Goal: Task Accomplishment & Management: Use online tool/utility

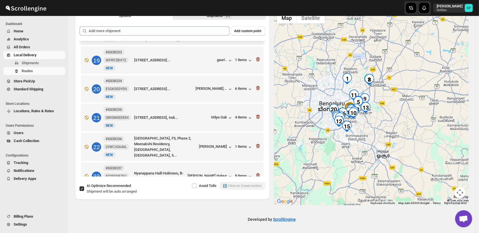
scroll to position [38, 0]
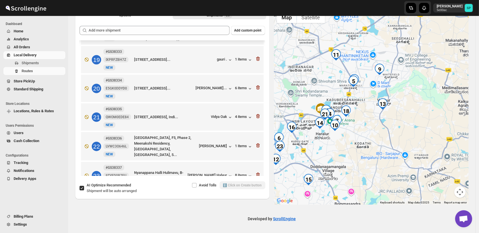
drag, startPoint x: 357, startPoint y: 139, endPoint x: 381, endPoint y: 141, distance: 24.2
click at [381, 141] on div at bounding box center [371, 107] width 195 height 196
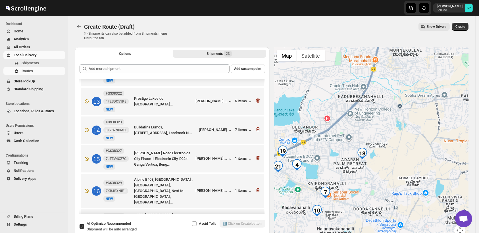
scroll to position [532, 0]
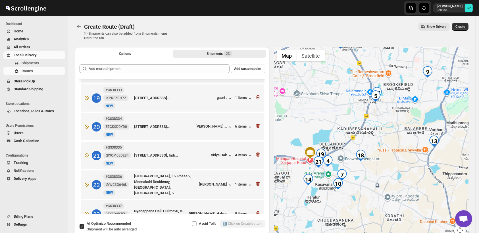
drag, startPoint x: 400, startPoint y: 192, endPoint x: 393, endPoint y: 150, distance: 42.6
click at [402, 146] on div at bounding box center [371, 145] width 195 height 196
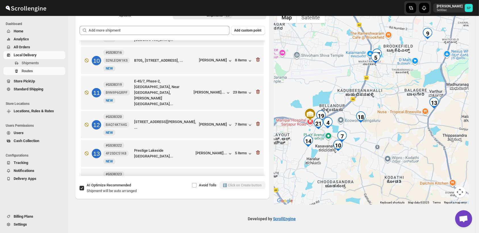
scroll to position [216, 0]
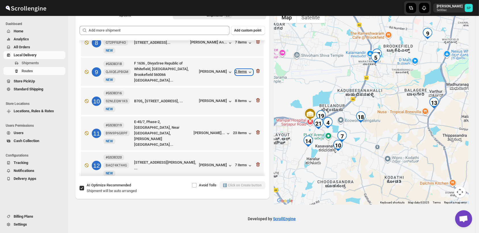
click at [238, 71] on div "2 items" at bounding box center [244, 72] width 18 height 6
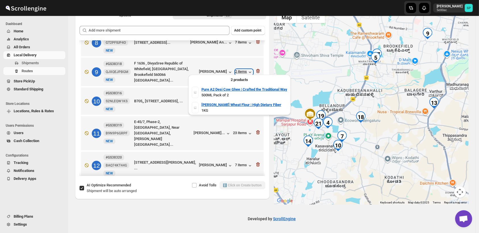
click at [238, 71] on div "2 items" at bounding box center [244, 72] width 18 height 6
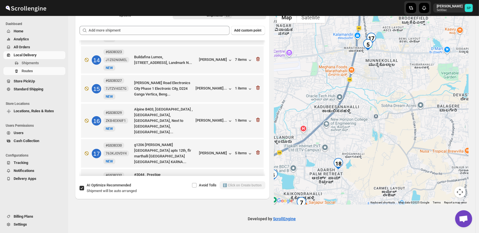
scroll to position [406, 0]
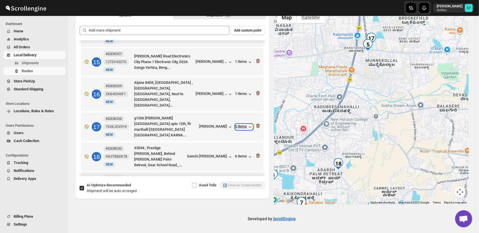
click at [236, 124] on div "5 items" at bounding box center [244, 127] width 18 height 6
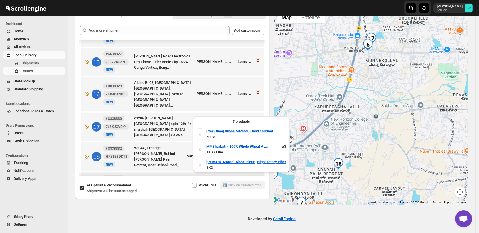
click at [236, 124] on div "5 items" at bounding box center [244, 127] width 18 height 6
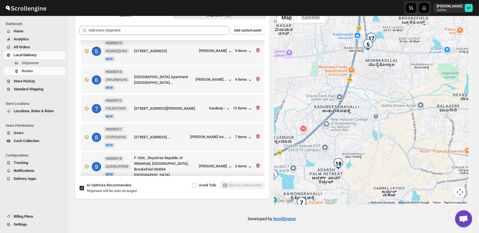
scroll to position [90, 0]
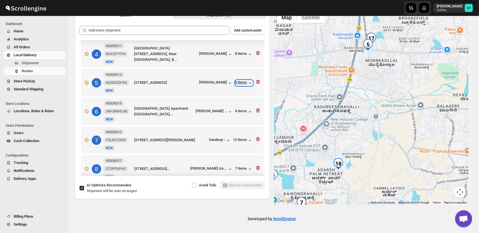
click at [245, 83] on div "9 items" at bounding box center [244, 83] width 18 height 6
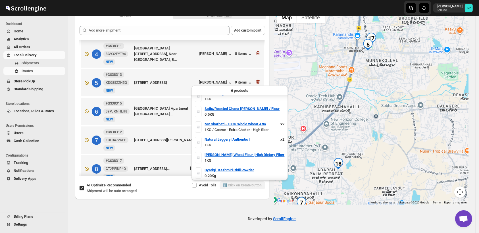
scroll to position [0, 0]
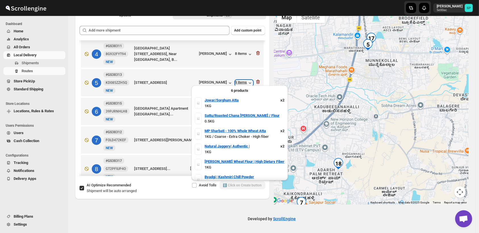
click at [240, 81] on div "9 items" at bounding box center [244, 83] width 18 height 6
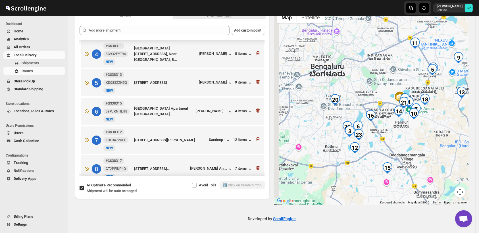
drag, startPoint x: 364, startPoint y: 158, endPoint x: 438, endPoint y: 143, distance: 75.6
click at [438, 143] on div at bounding box center [371, 107] width 195 height 196
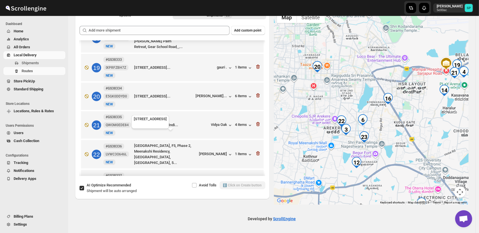
scroll to position [532, 0]
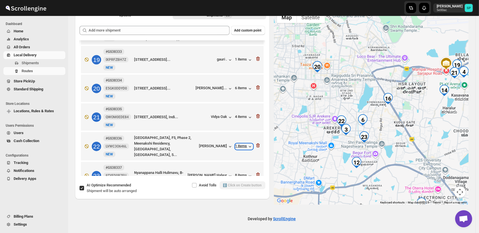
click at [244, 144] on div "1 items" at bounding box center [244, 147] width 18 height 6
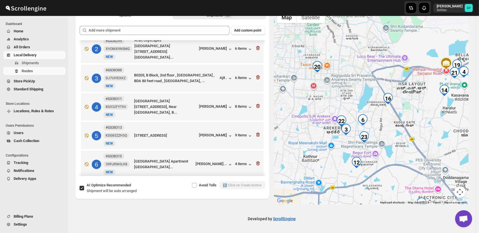
scroll to position [0, 0]
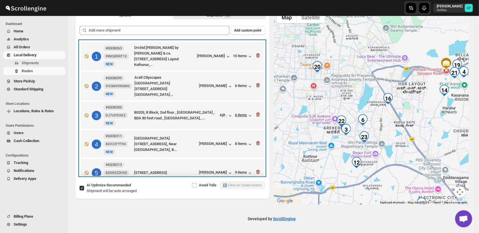
click at [238, 112] on div "6 items" at bounding box center [244, 115] width 18 height 6
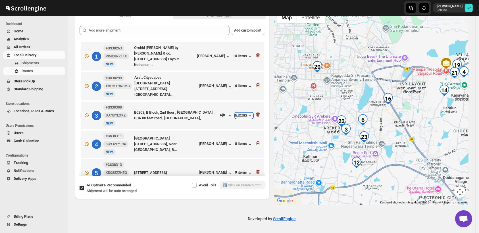
click at [239, 115] on div "6 items" at bounding box center [244, 116] width 18 height 6
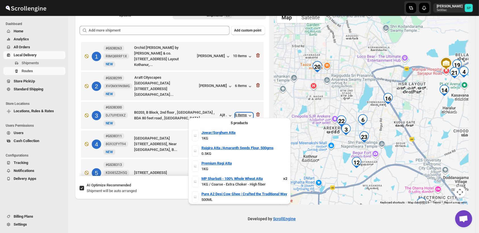
click at [239, 115] on div "6 items" at bounding box center [244, 116] width 18 height 6
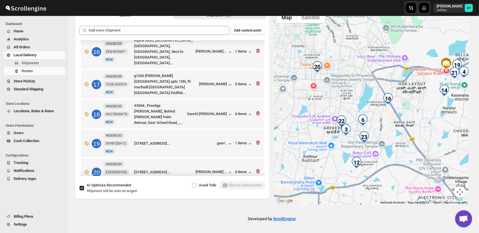
scroll to position [505, 0]
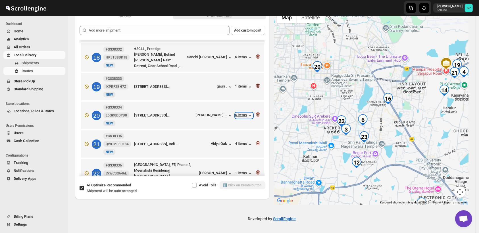
click at [236, 113] on div "6 items" at bounding box center [244, 116] width 18 height 6
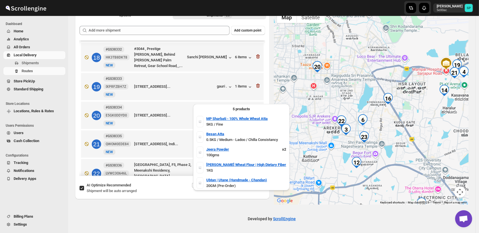
click at [236, 113] on div "6 items" at bounding box center [244, 116] width 18 height 6
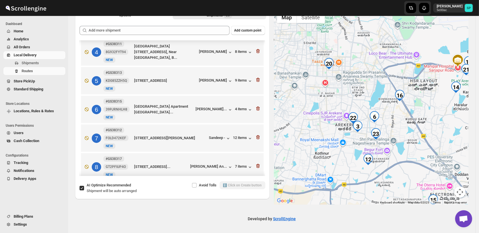
scroll to position [90, 0]
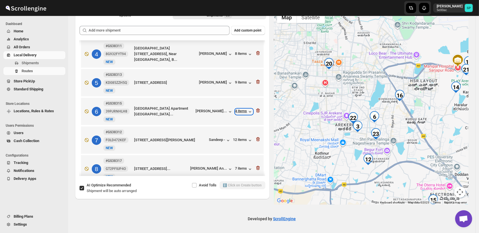
click at [238, 110] on div "4 items" at bounding box center [244, 112] width 18 height 6
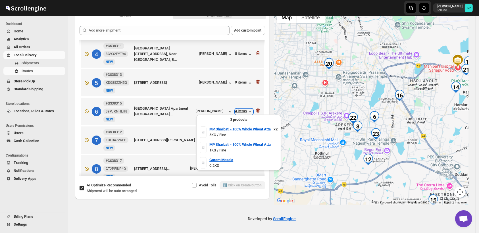
click at [238, 110] on div "4 items" at bounding box center [244, 112] width 18 height 6
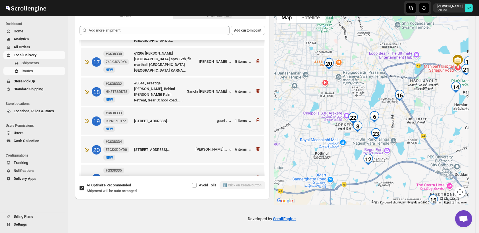
scroll to position [532, 0]
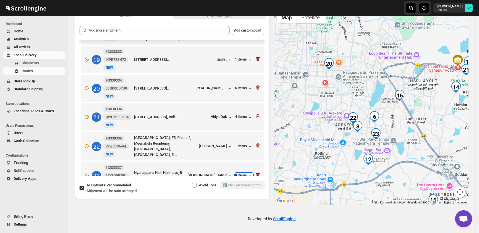
click at [244, 173] on div "8 items" at bounding box center [244, 176] width 18 height 6
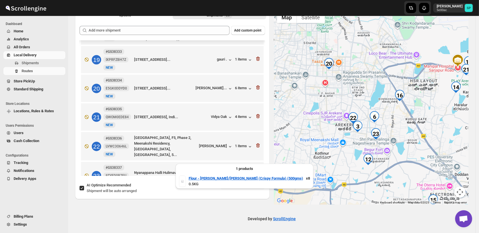
click at [243, 173] on div "8 items" at bounding box center [244, 176] width 18 height 6
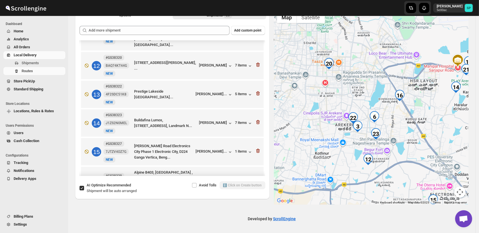
scroll to position [279, 0]
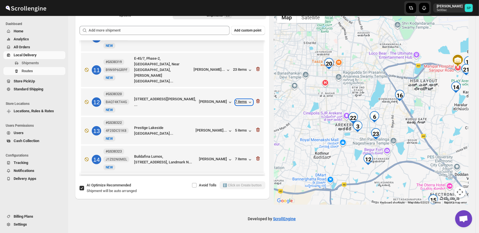
click at [239, 99] on div "7 items" at bounding box center [244, 102] width 18 height 6
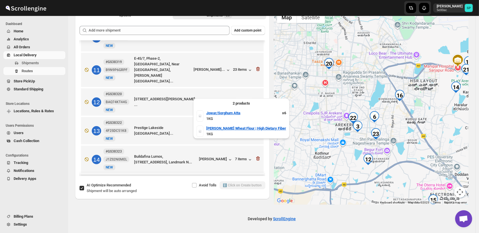
click at [239, 99] on div "7 items" at bounding box center [244, 102] width 18 height 6
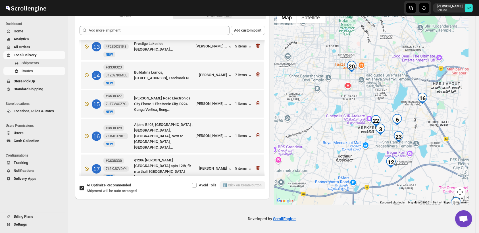
scroll to position [374, 0]
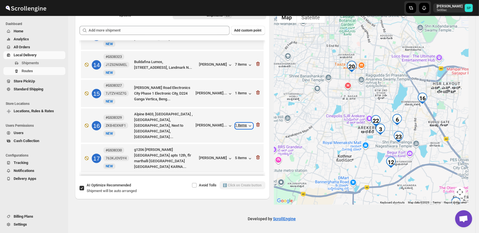
click at [244, 123] on div "1 items" at bounding box center [244, 126] width 18 height 6
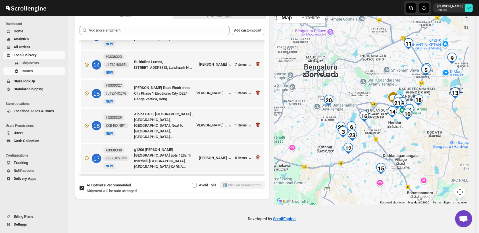
drag, startPoint x: 411, startPoint y: 130, endPoint x: 353, endPoint y: 139, distance: 58.9
click at [353, 139] on img "23" at bounding box center [351, 134] width 11 height 11
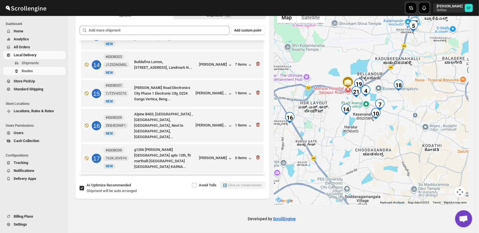
click at [364, 151] on div "To navigate, press the arrow keys." at bounding box center [371, 107] width 195 height 196
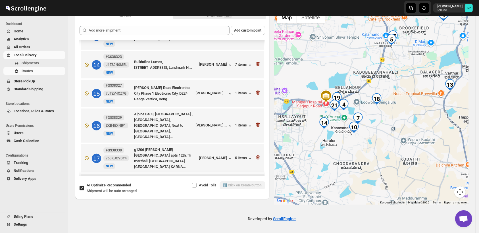
drag, startPoint x: 376, startPoint y: 151, endPoint x: 365, endPoint y: 156, distance: 11.6
click at [365, 156] on div at bounding box center [371, 107] width 195 height 196
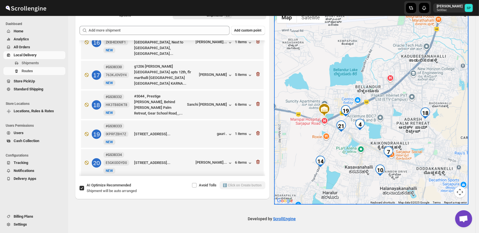
scroll to position [469, 0]
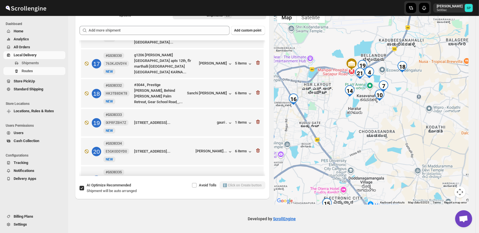
drag, startPoint x: 373, startPoint y: 169, endPoint x: 356, endPoint y: 128, distance: 44.6
click at [378, 104] on div at bounding box center [371, 107] width 195 height 196
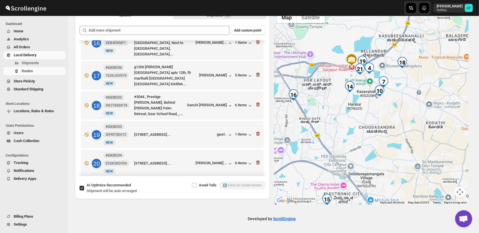
scroll to position [406, 0]
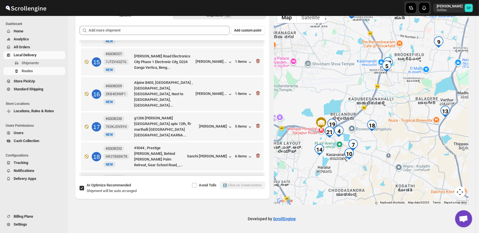
drag, startPoint x: 376, startPoint y: 108, endPoint x: 362, endPoint y: 173, distance: 66.6
click at [362, 173] on div at bounding box center [371, 107] width 195 height 196
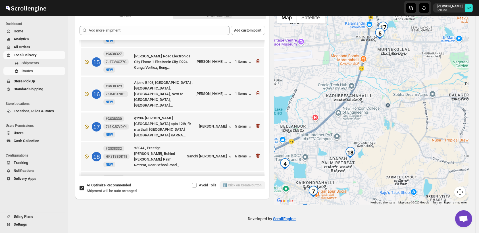
drag, startPoint x: 381, startPoint y: 151, endPoint x: 338, endPoint y: 209, distance: 72.6
click at [338, 210] on div "Create Route (Draft). This page is ready Create Route (Draft) ⓘ Shipments can a…" at bounding box center [271, 105] width 407 height 255
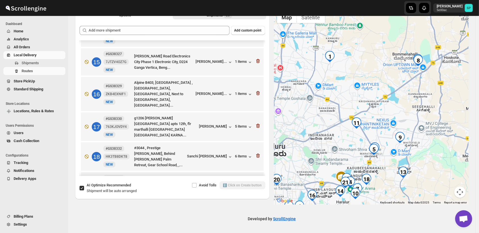
drag, startPoint x: 328, startPoint y: 107, endPoint x: 336, endPoint y: 138, distance: 31.8
click at [336, 138] on div at bounding box center [371, 107] width 195 height 196
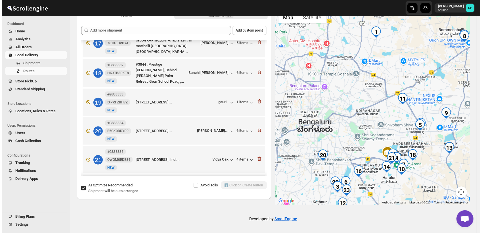
scroll to position [500, 0]
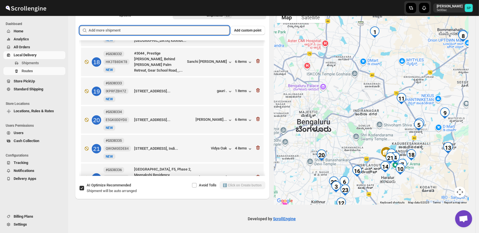
click at [168, 30] on input "text" at bounding box center [159, 30] width 141 height 9
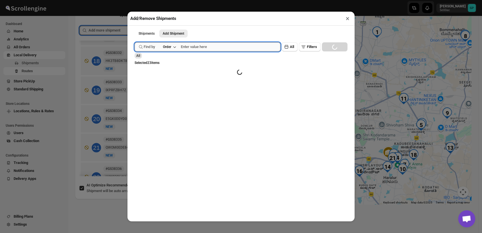
click at [246, 45] on input "text" at bounding box center [231, 46] width 100 height 9
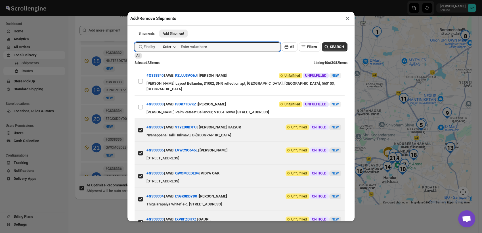
paste input "GS38334"
type input "GS38334"
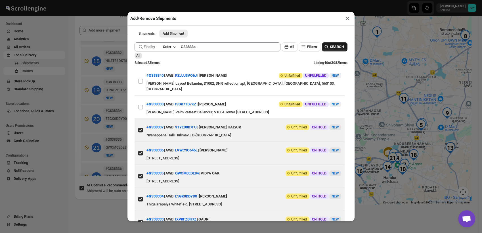
click at [336, 47] on span "SEARCH" at bounding box center [337, 47] width 14 height 6
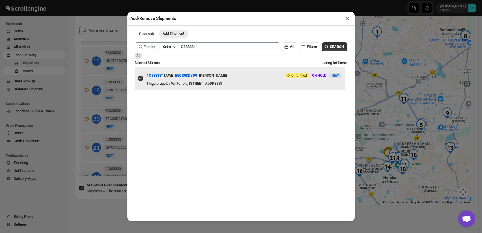
click at [141, 81] on input "View details for 68e29dfa02c94fc1c02c4e20" at bounding box center [140, 78] width 5 height 5
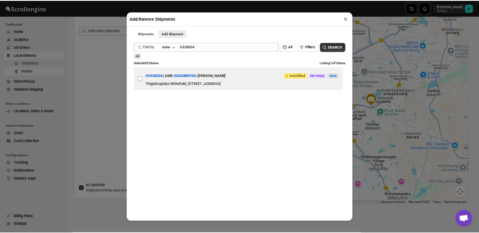
scroll to position [0, 0]
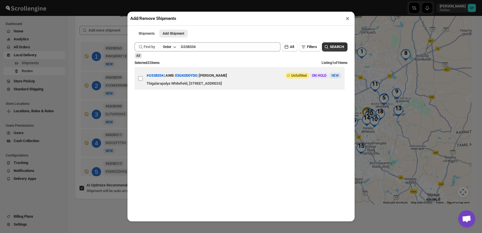
click at [139, 81] on input "View details for 68e29dfa02c94fc1c02c4e20" at bounding box center [140, 78] width 5 height 5
checkbox input "true"
click at [347, 20] on button "×" at bounding box center [348, 18] width 8 height 8
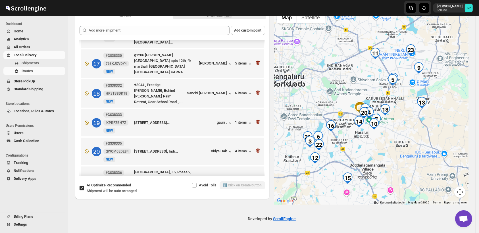
scroll to position [437, 0]
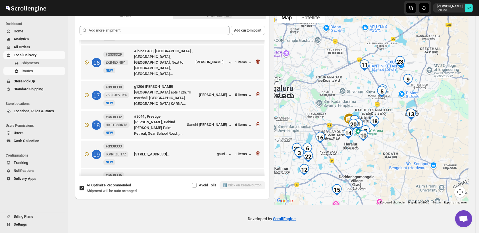
drag, startPoint x: 404, startPoint y: 147, endPoint x: 387, endPoint y: 164, distance: 24.1
click at [387, 164] on div at bounding box center [371, 107] width 195 height 196
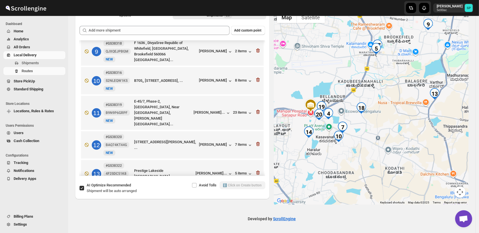
scroll to position [279, 0]
